Goal: Information Seeking & Learning: Learn about a topic

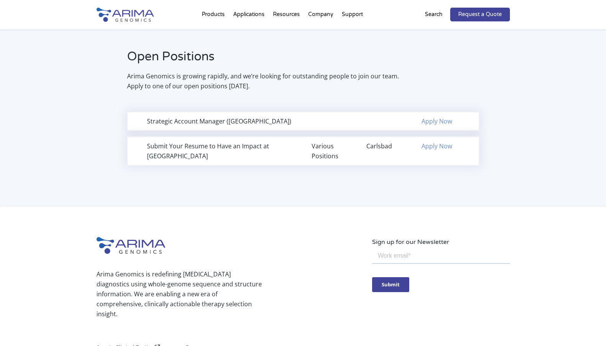
scroll to position [507, 0]
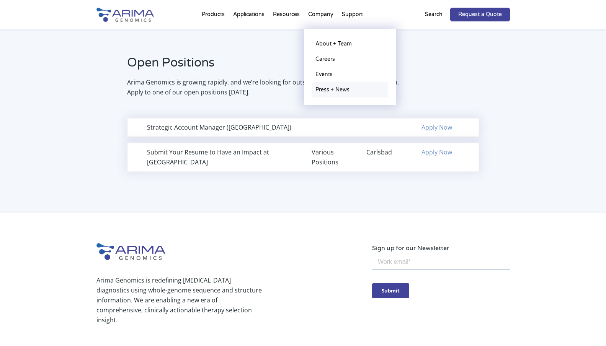
click at [327, 92] on link "Press + News" at bounding box center [349, 89] width 77 height 15
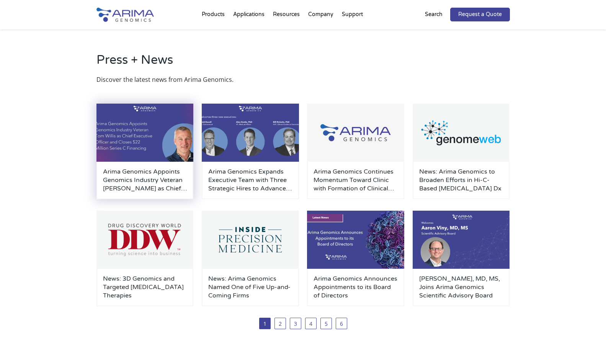
click at [123, 143] on img at bounding box center [144, 133] width 97 height 58
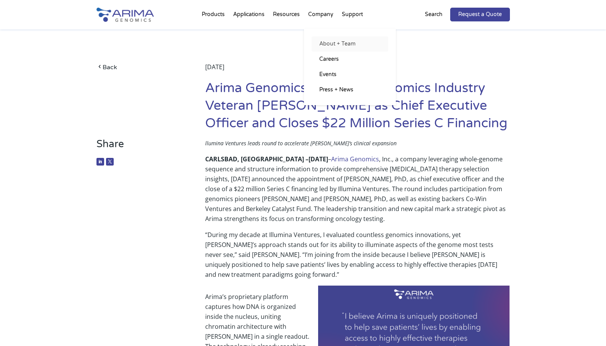
click at [331, 44] on link "About + Team" at bounding box center [349, 43] width 77 height 15
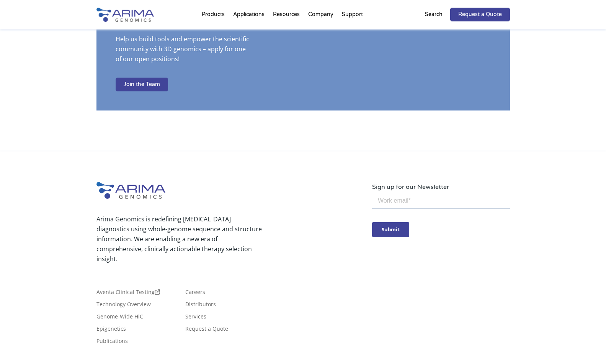
scroll to position [1339, 0]
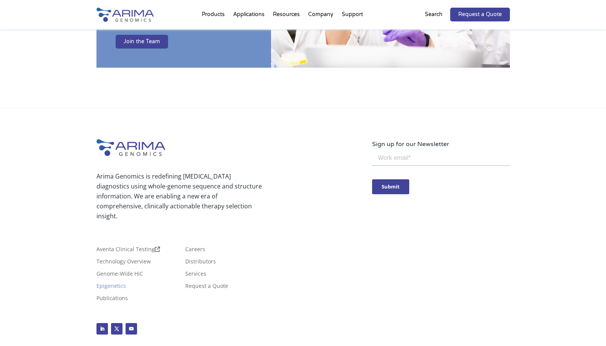
click at [109, 283] on link "Epigenetics" at bounding box center [110, 287] width 29 height 8
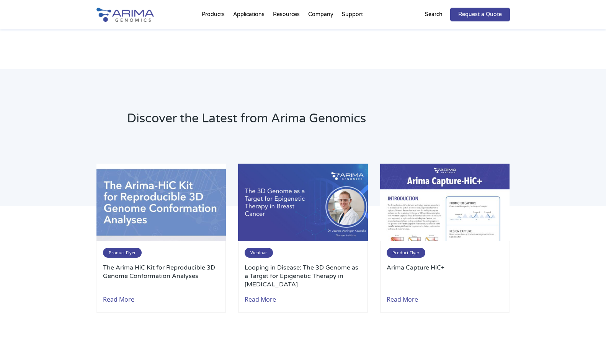
scroll to position [1056, 0]
